Goal: Obtain resource: Obtain resource

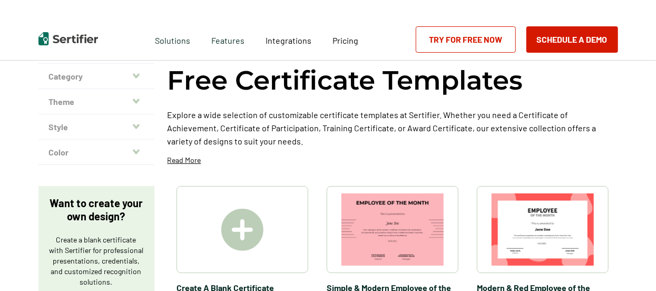
scroll to position [105, 0]
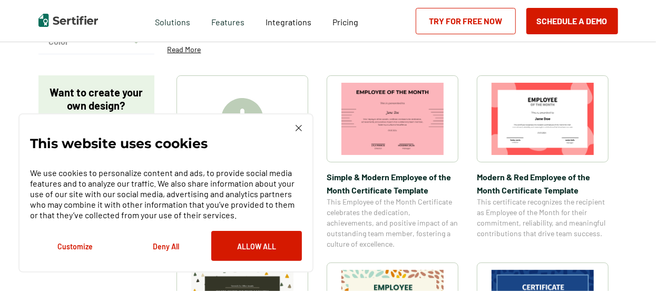
scroll to position [211, 0]
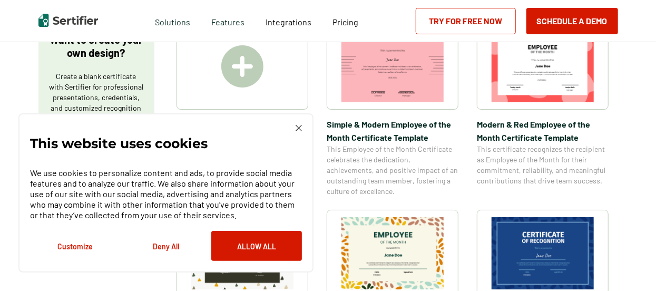
click at [169, 244] on button "Deny All" at bounding box center [166, 246] width 91 height 30
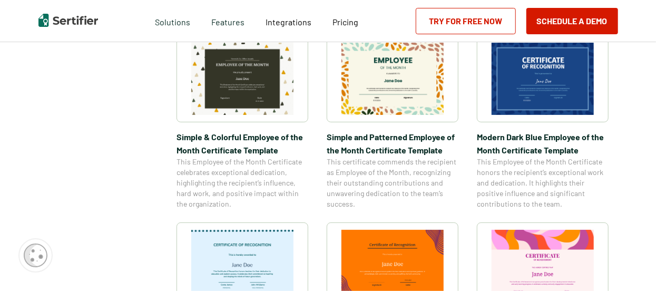
scroll to position [369, 0]
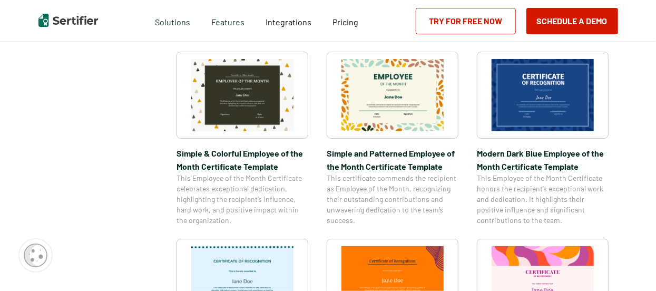
click at [551, 96] on img at bounding box center [542, 95] width 102 height 72
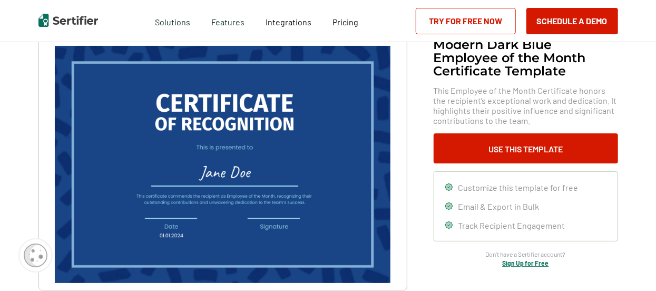
scroll to position [105, 0]
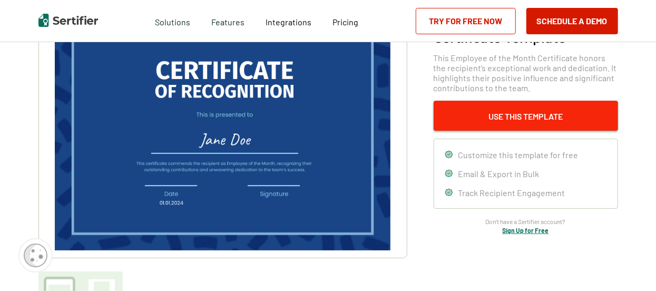
click at [545, 117] on button "Use This Template" at bounding box center [525, 116] width 184 height 30
